Goal: Navigation & Orientation: Find specific page/section

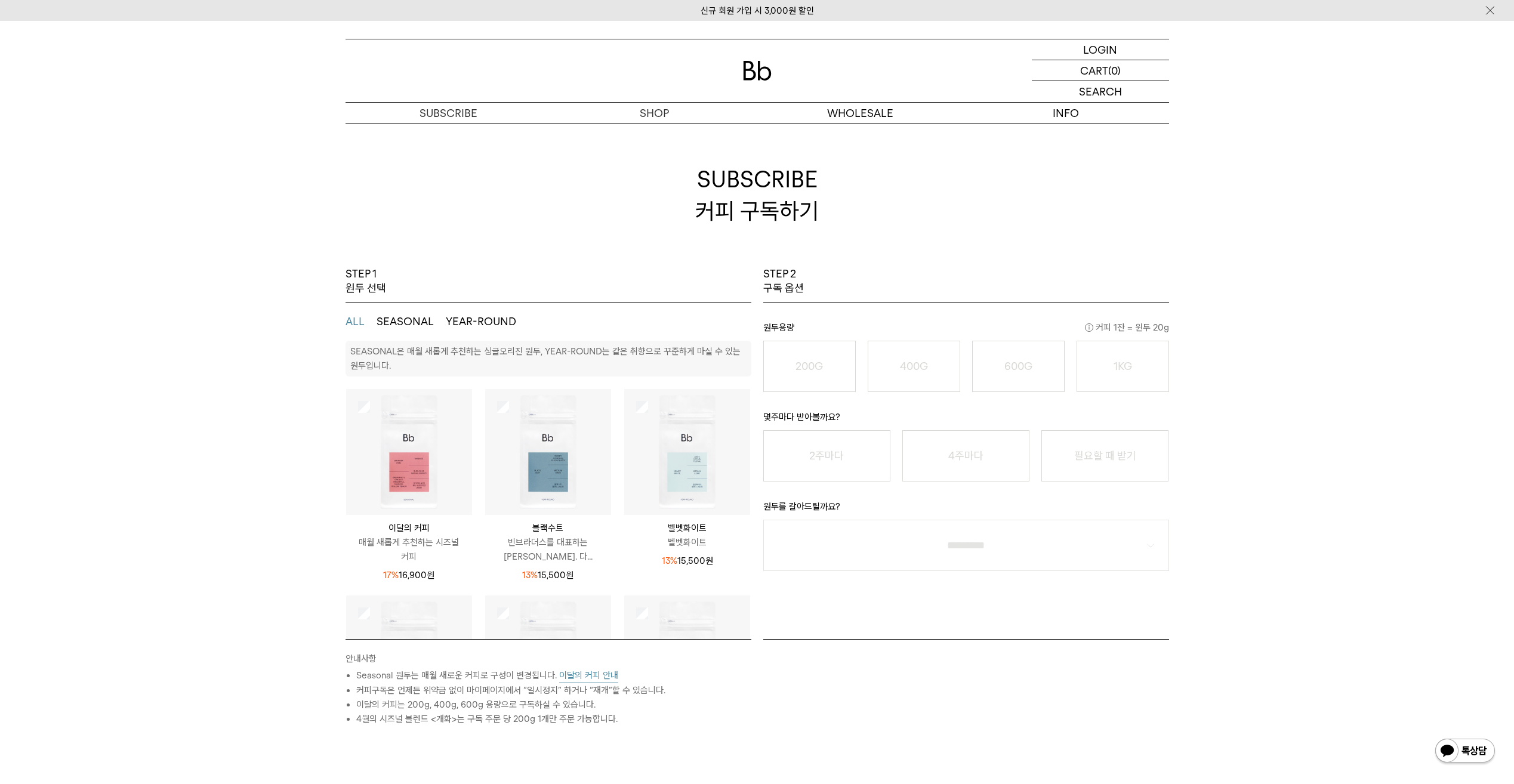
click at [277, 370] on div "STEP 1 원두 선택 ALL SEASONAL YEAR-ROUND SEASONAL은 매월 새롭게 추천하는 싱글오리진 원두, YEAR-ROUND…" at bounding box center [757, 556] width 1514 height 579
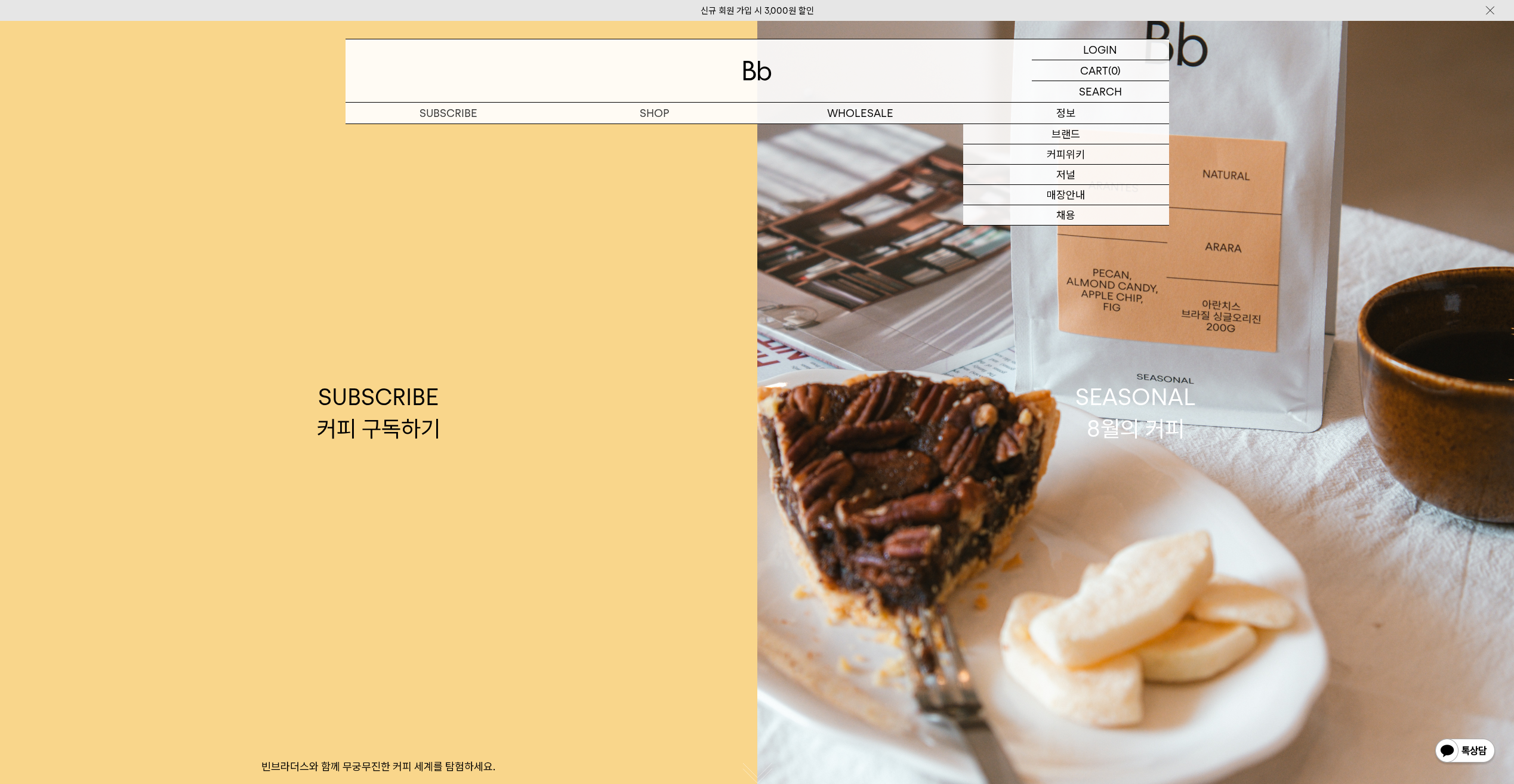
click at [1085, 194] on link "매장안내" at bounding box center [1067, 195] width 206 height 20
